Goal: Book appointment/travel/reservation

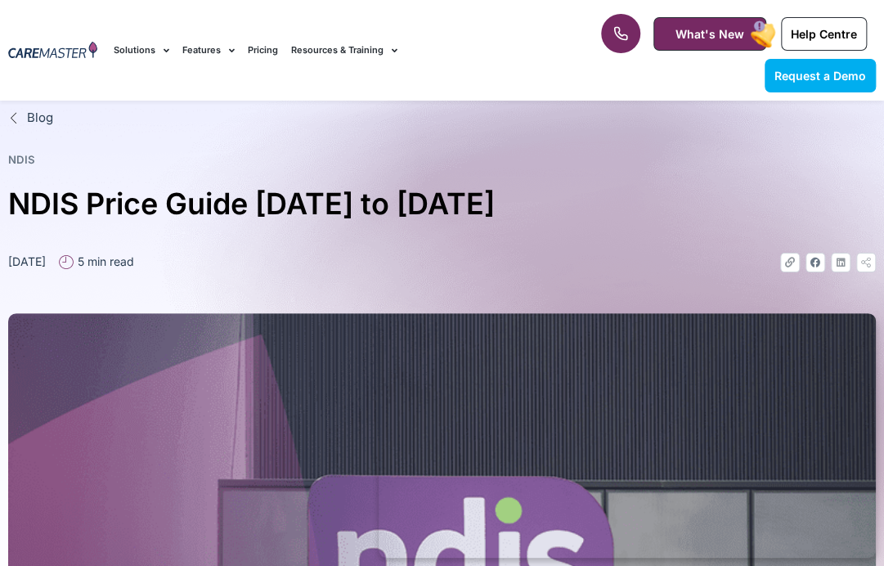
click at [262, 50] on link "Pricing" at bounding box center [263, 50] width 30 height 55
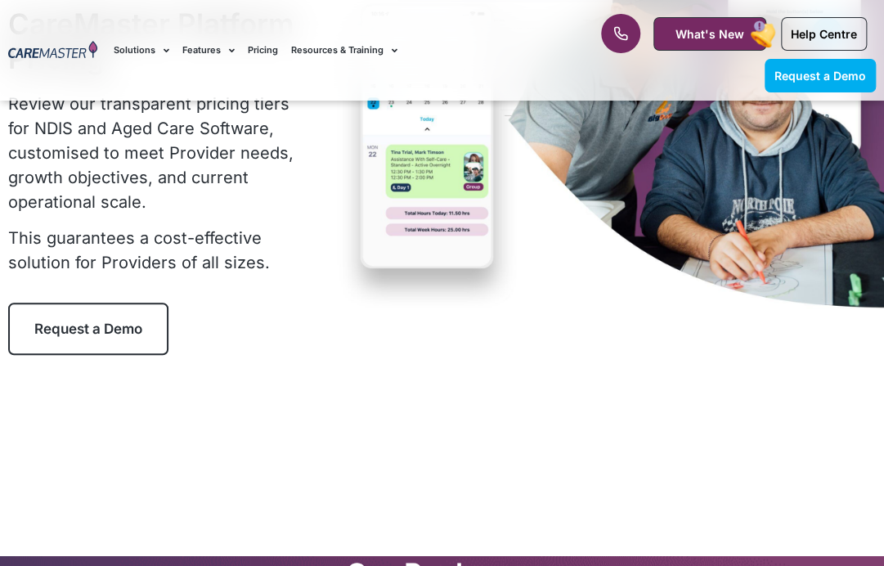
scroll to position [245, 0]
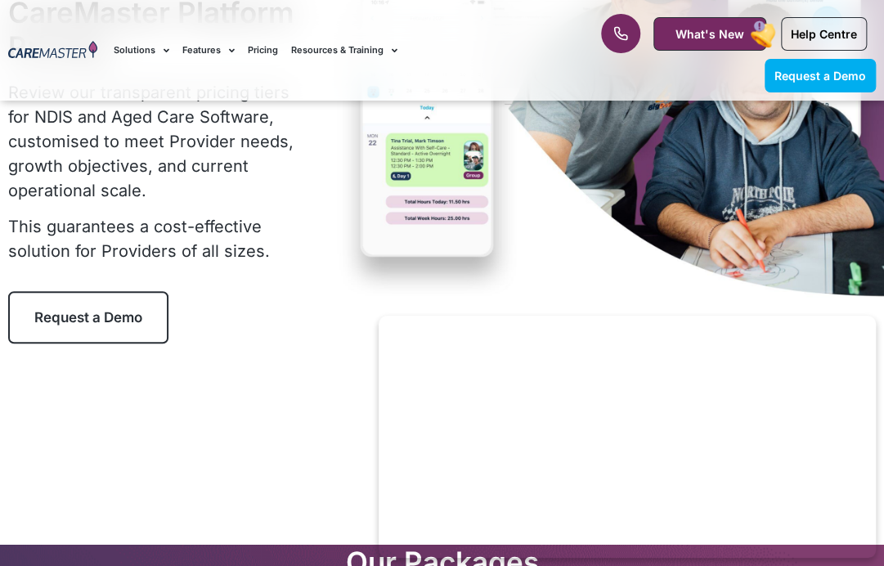
click at [133, 317] on span "Request a Demo" at bounding box center [88, 317] width 108 height 16
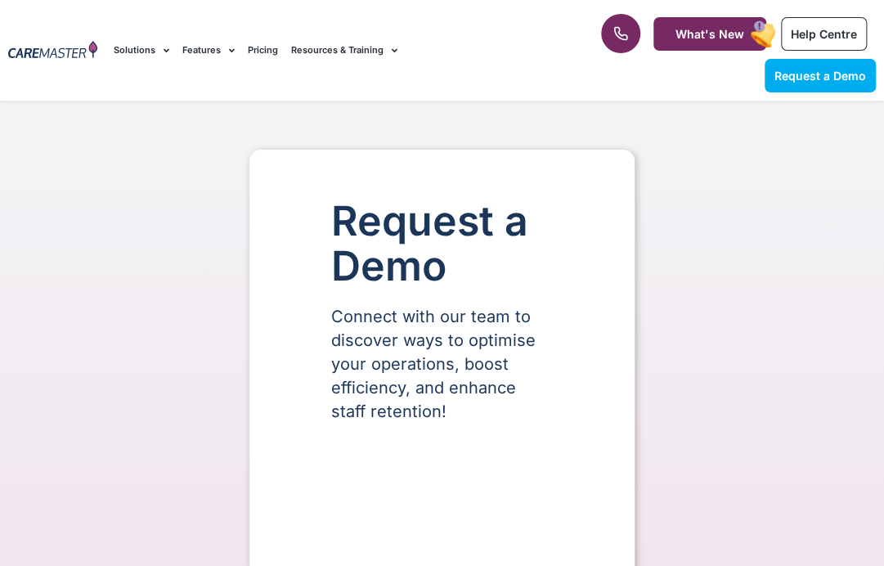
select select "**"
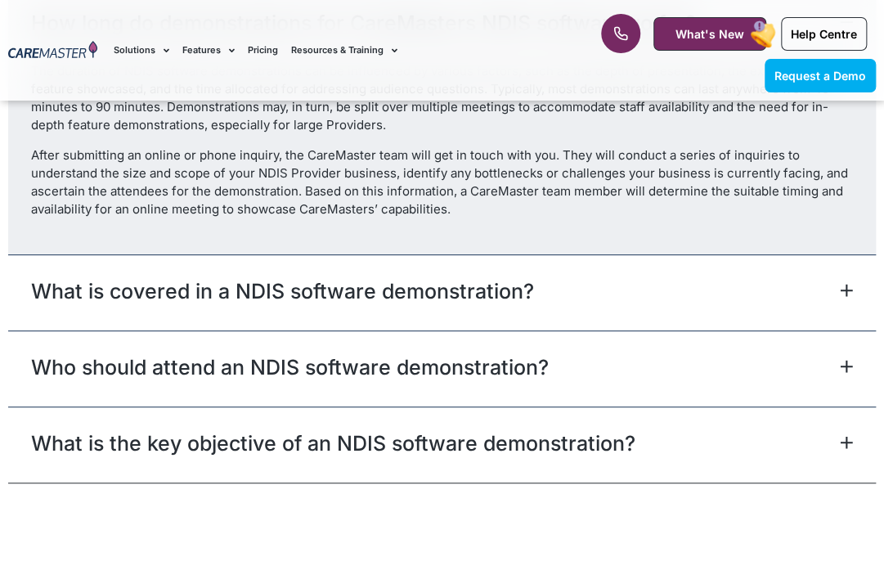
scroll to position [2535, 0]
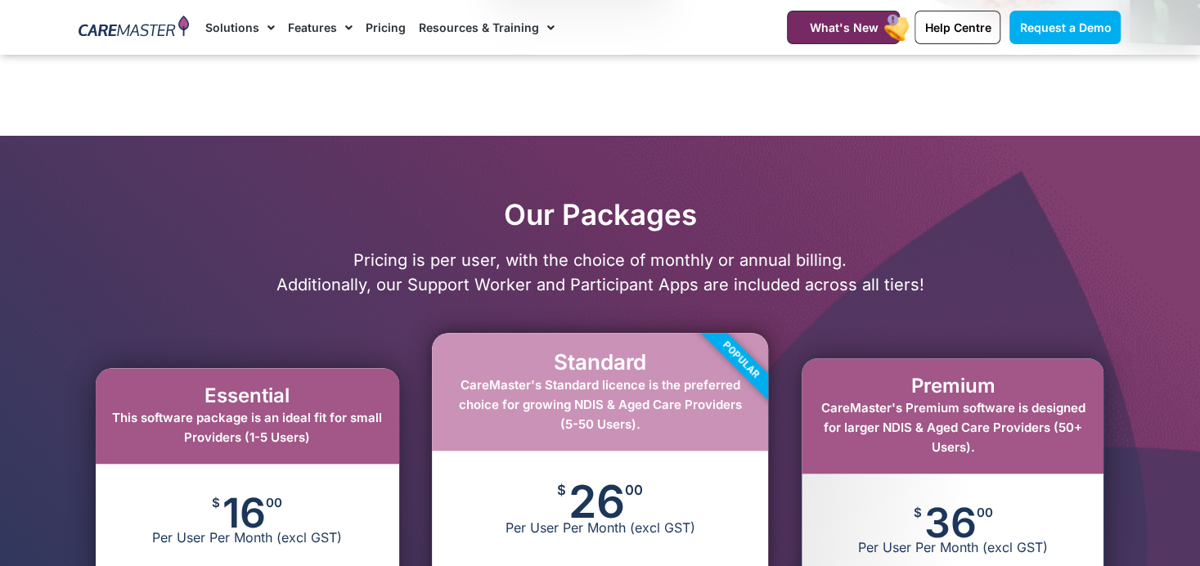
scroll to position [118, 0]
